Goal: Information Seeking & Learning: Learn about a topic

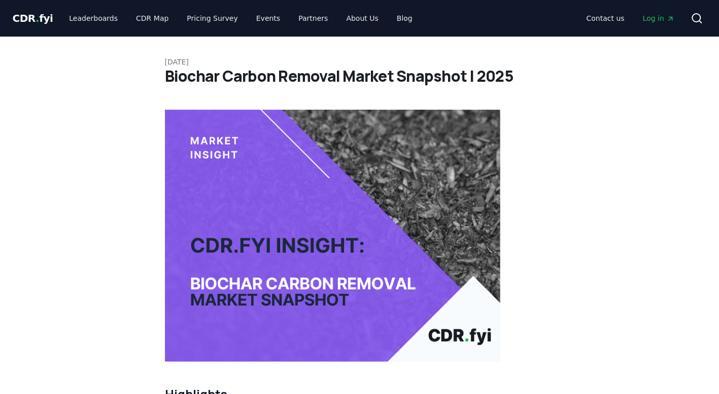
click at [165, 62] on p "[DATE]" at bounding box center [360, 62] width 390 height 10
click at [165, 61] on p "[DATE]" at bounding box center [360, 62] width 390 height 10
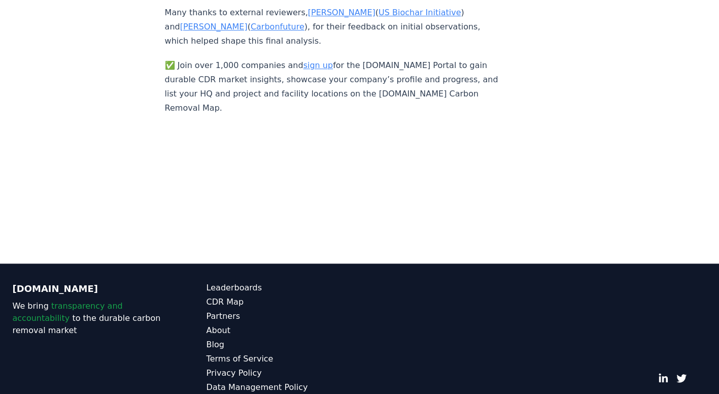
scroll to position [6883, 0]
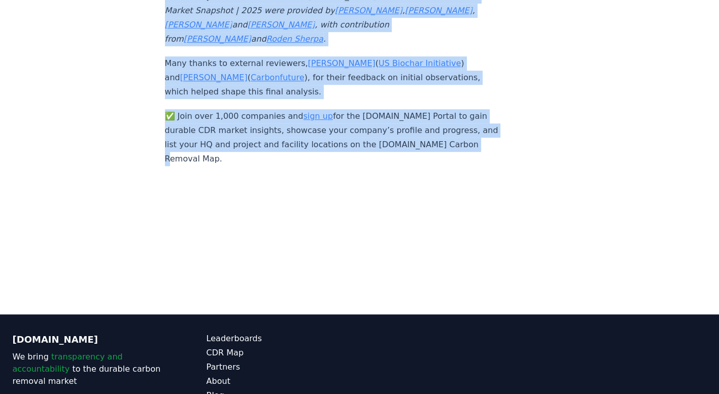
click at [227, 130] on p "✅ Join over 1,000 companies and sign up for the CDR.fyi Portal to gain durable …" at bounding box center [333, 144] width 336 height 71
copy article "September 09, 2025 Biochar Carbon Removal Market Snapshot | 2025 Highlights A t…"
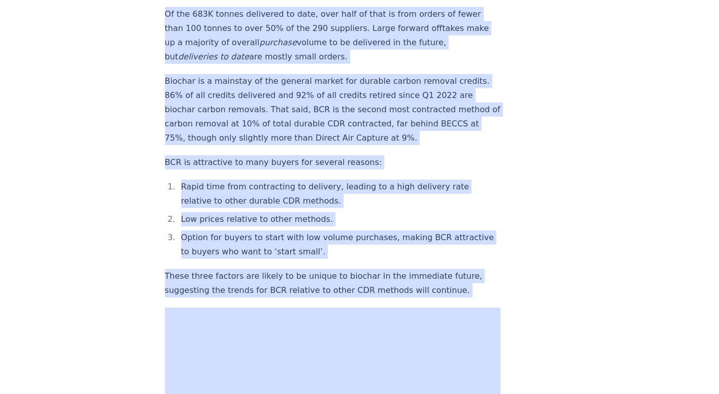
scroll to position [1371, 0]
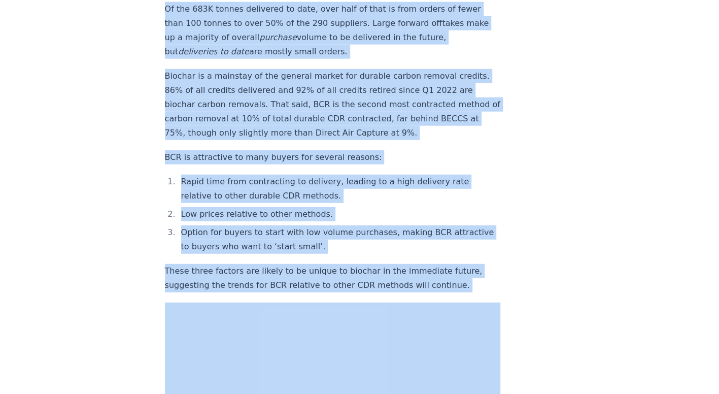
click at [266, 269] on p "These three factors are likely to be unique to biochar in the immediate future,…" at bounding box center [333, 278] width 336 height 28
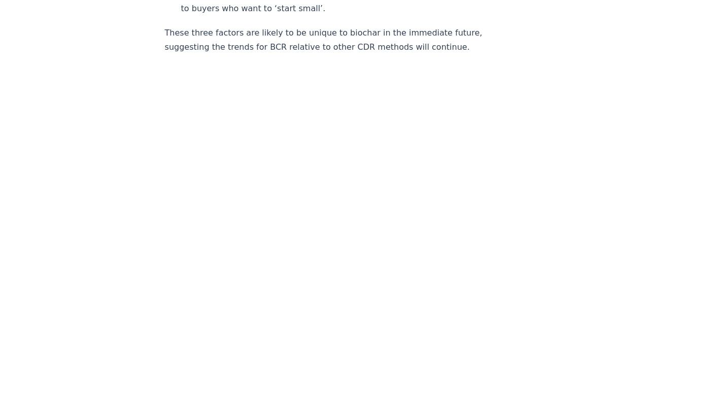
scroll to position [1625, 0]
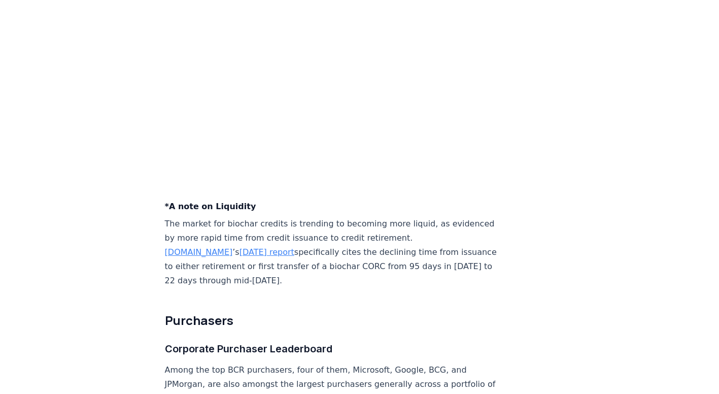
scroll to position [3808, 0]
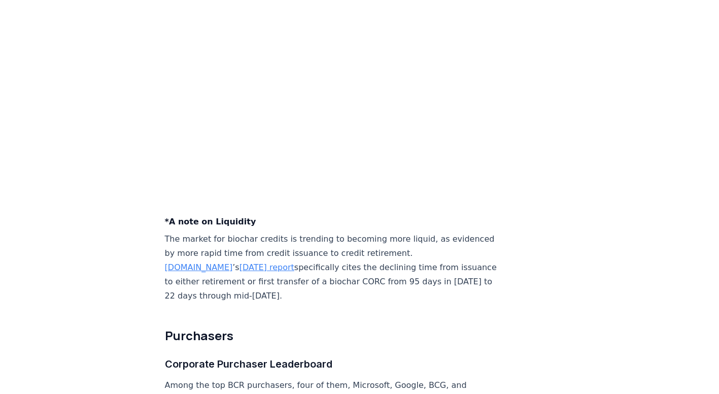
click at [321, 333] on h2 "Purchasers" at bounding box center [333, 335] width 336 height 16
click at [249, 265] on link "[DATE] report" at bounding box center [267, 268] width 55 height 10
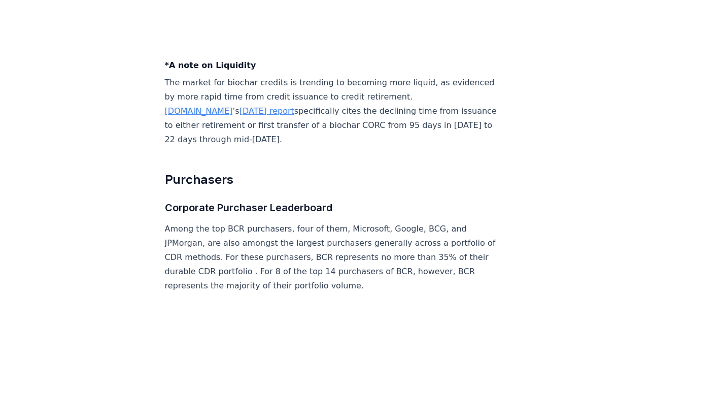
scroll to position [3942, 0]
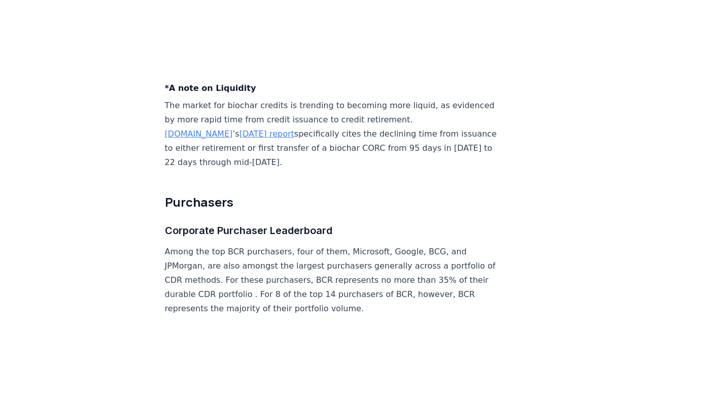
click at [240, 129] on link "[DATE] report" at bounding box center [267, 134] width 55 height 10
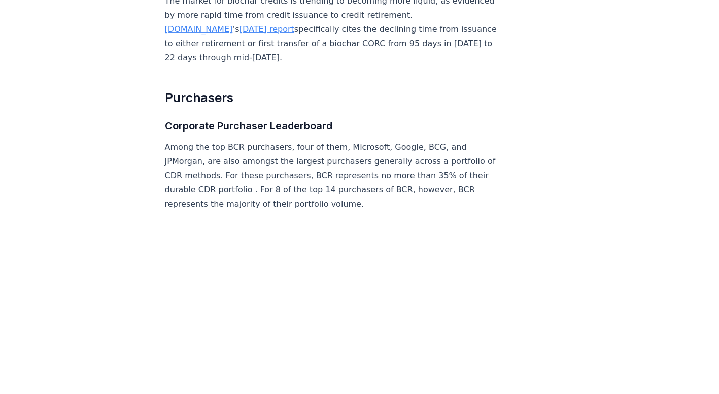
scroll to position [4075, 0]
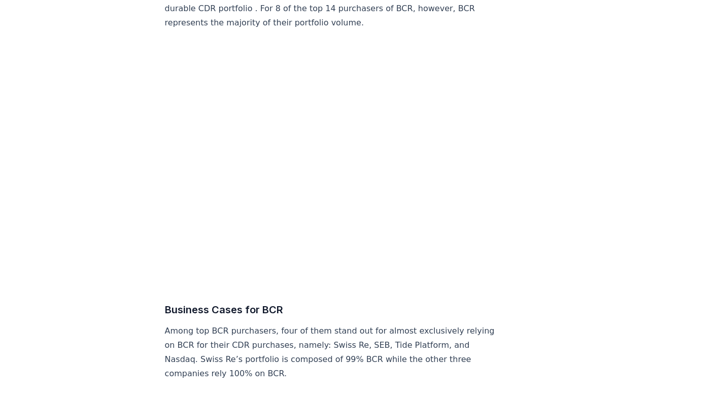
scroll to position [4278, 0]
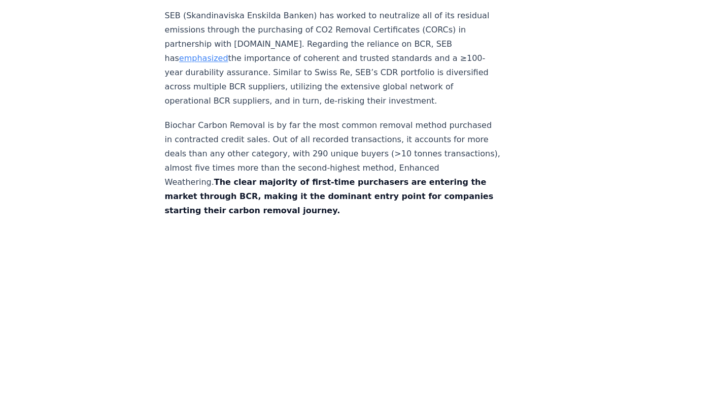
scroll to position [5040, 0]
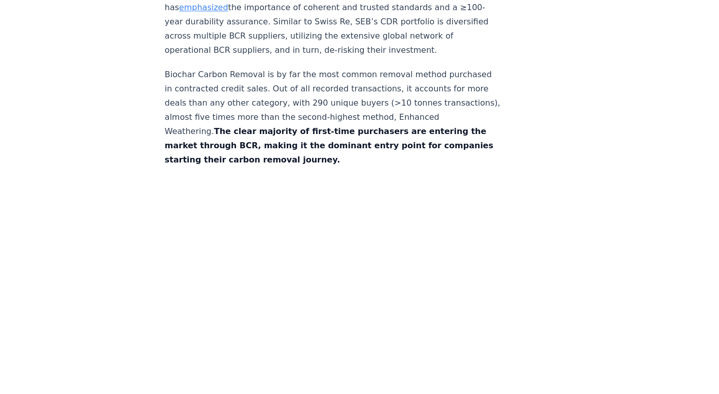
click at [370, 167] on p "Biochar Carbon Removal is by far the most common removal method purchased in co…" at bounding box center [333, 118] width 336 height 100
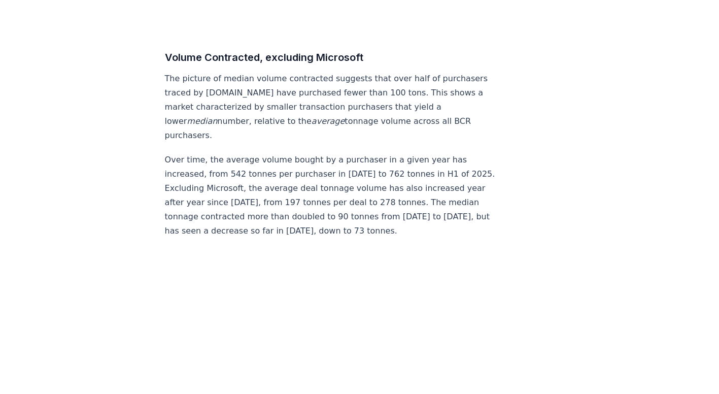
scroll to position [5446, 0]
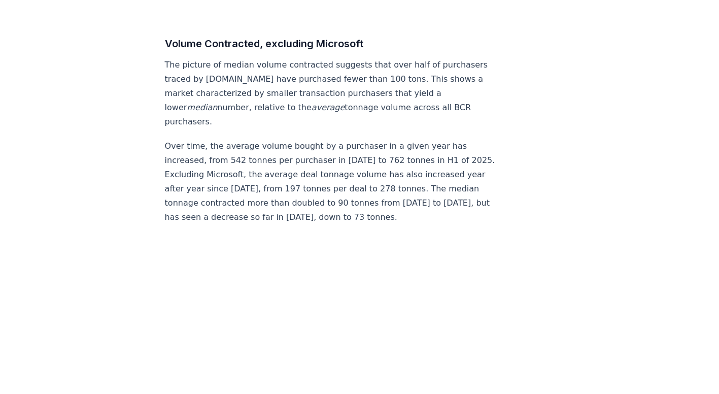
click at [370, 224] on p "Over time, the average volume bought by a purchaser in a given year has increas…" at bounding box center [333, 181] width 336 height 85
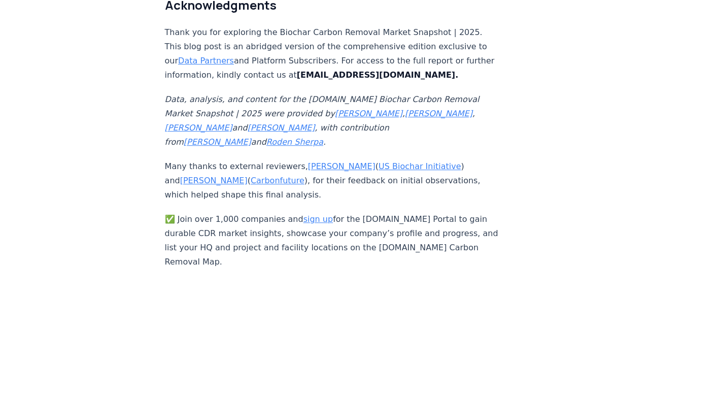
scroll to position [6766, 0]
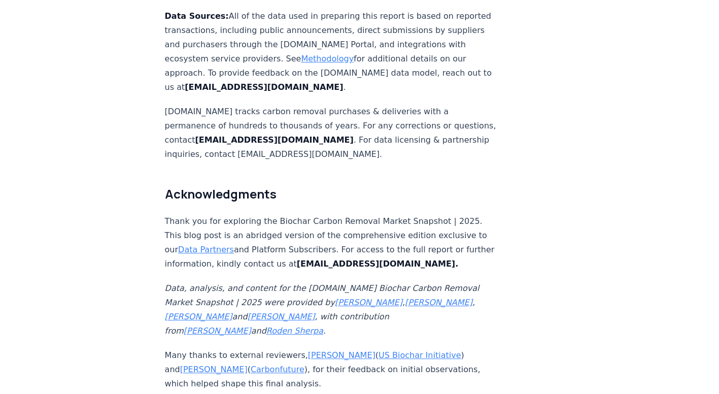
scroll to position [6563, 0]
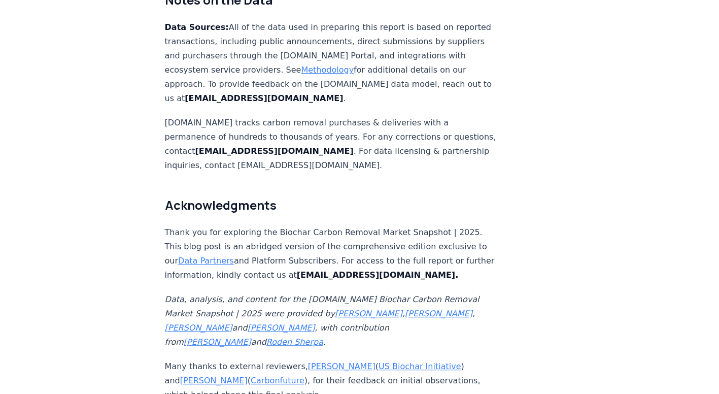
click at [317, 75] on link "Methodology" at bounding box center [327, 70] width 53 height 10
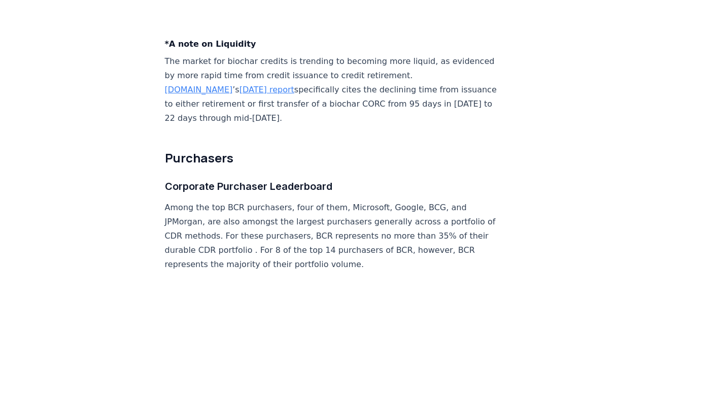
scroll to position [3866, 0]
